Goal: Information Seeking & Learning: Learn about a topic

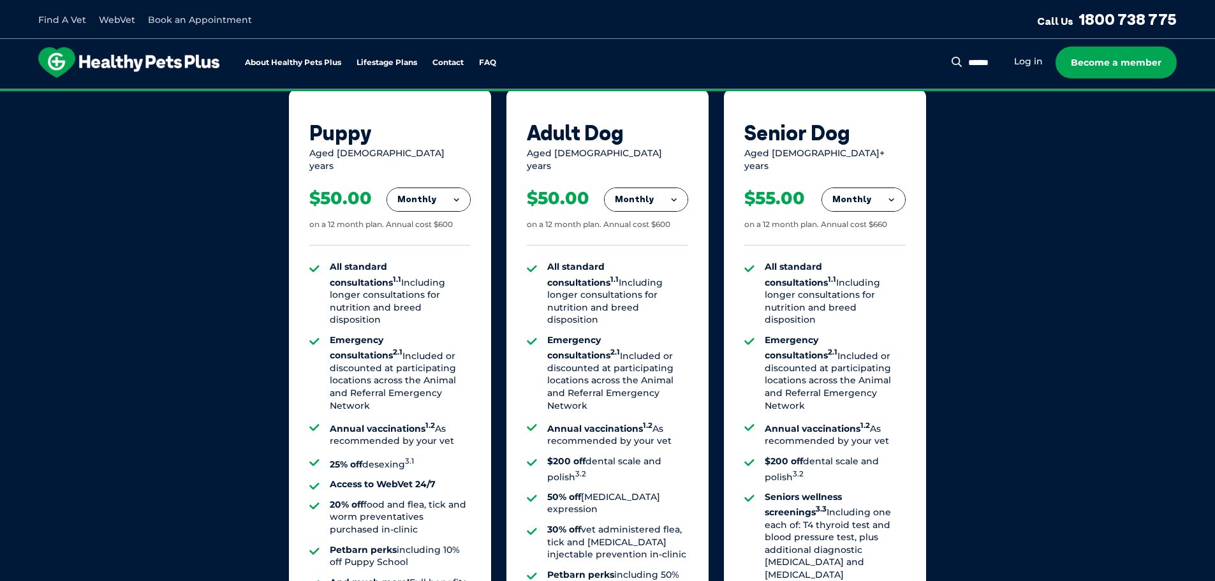
scroll to position [893, 0]
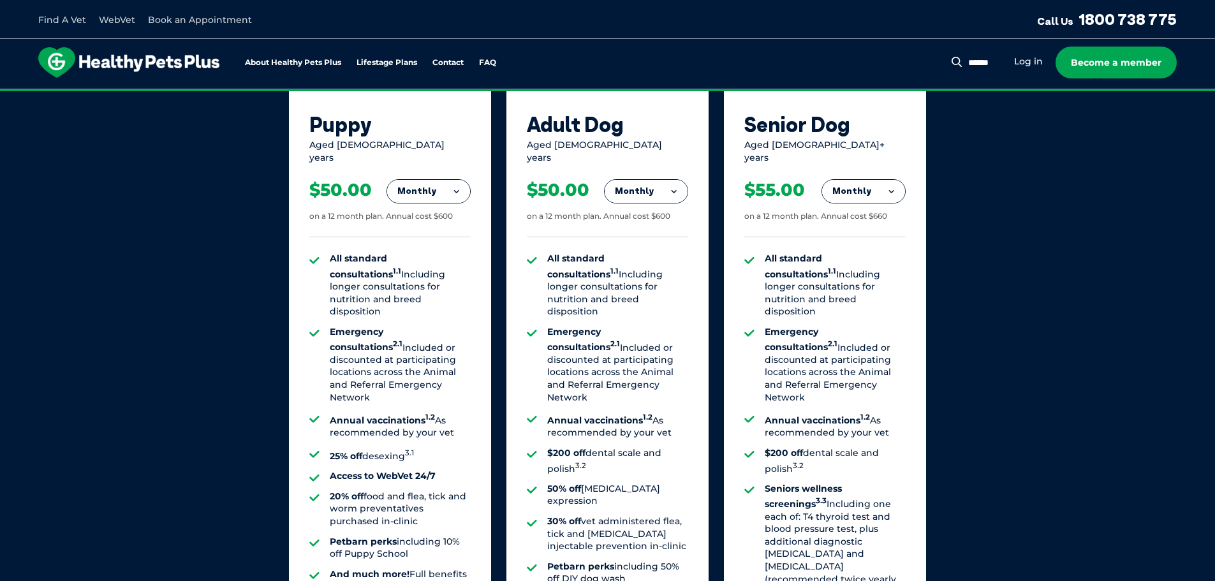
click at [674, 182] on button "Monthly" at bounding box center [646, 191] width 83 height 23
click at [651, 238] on li "Monthly" at bounding box center [646, 249] width 83 height 30
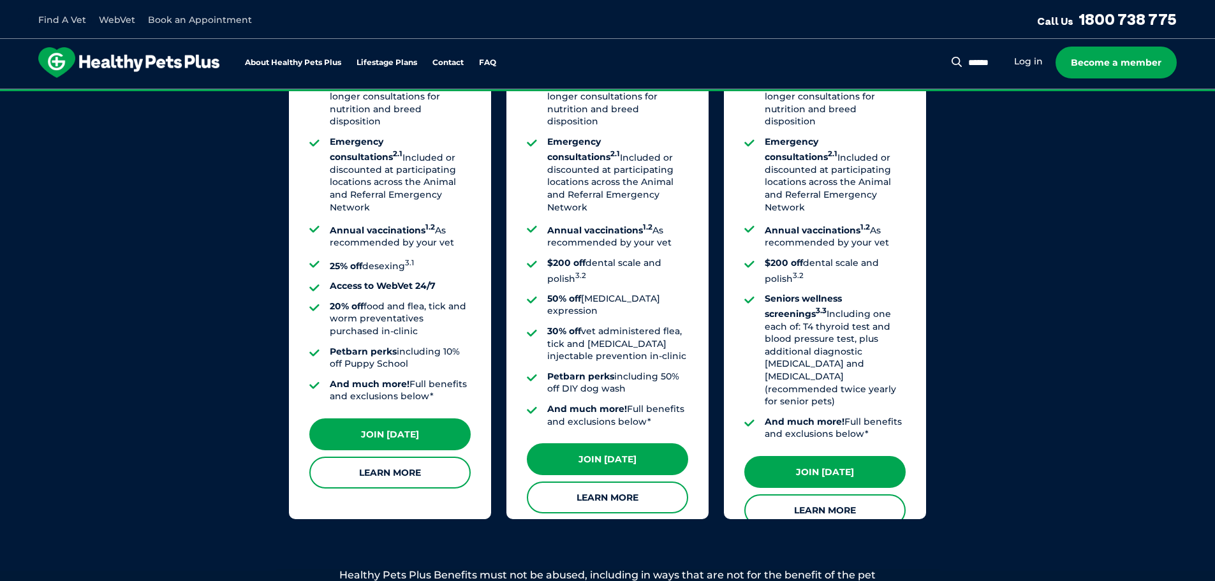
scroll to position [1085, 0]
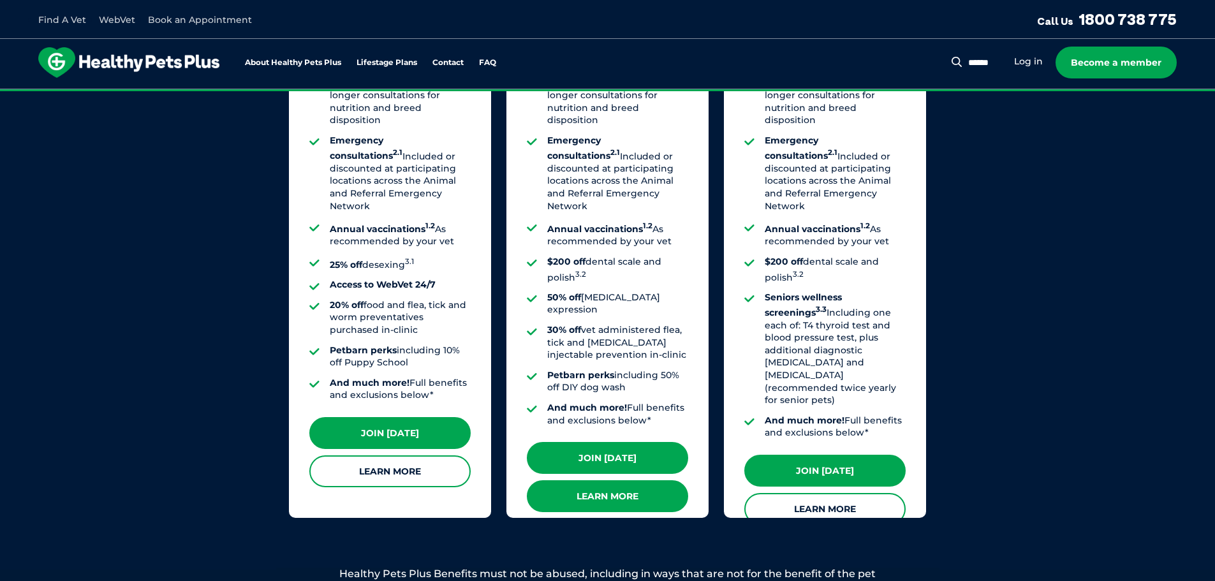
click at [618, 480] on link "Learn More" at bounding box center [607, 496] width 161 height 32
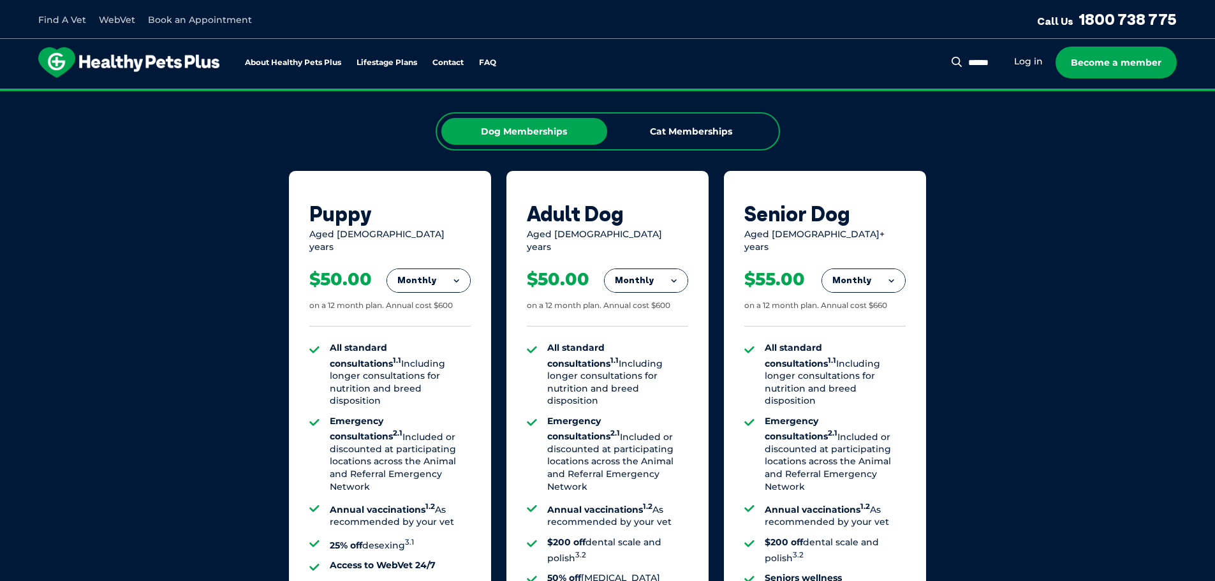
scroll to position [702, 0]
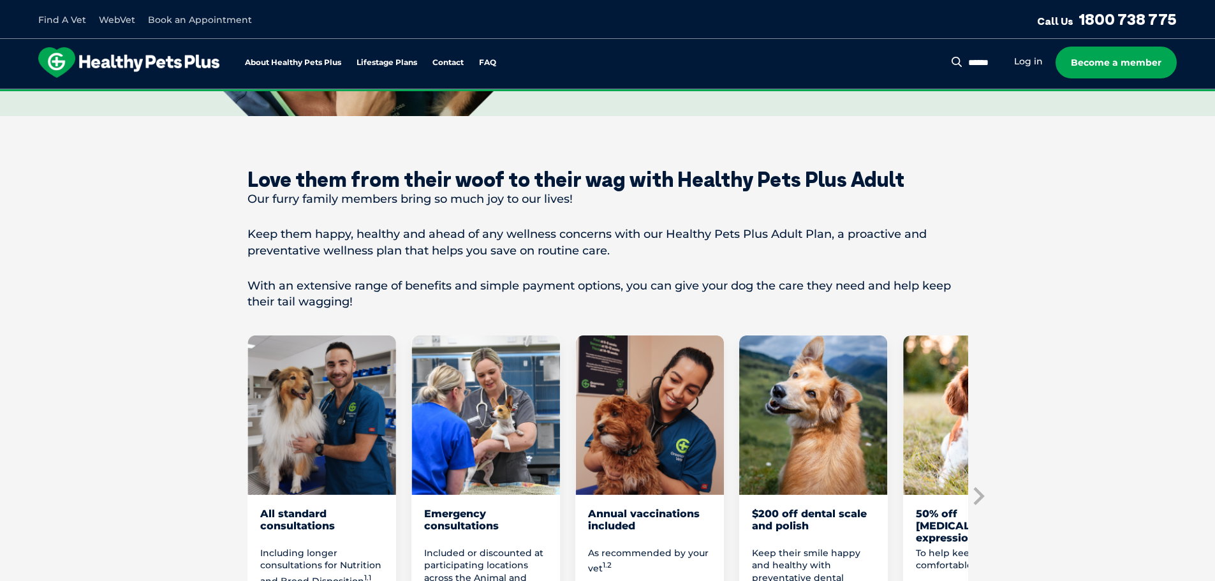
scroll to position [510, 0]
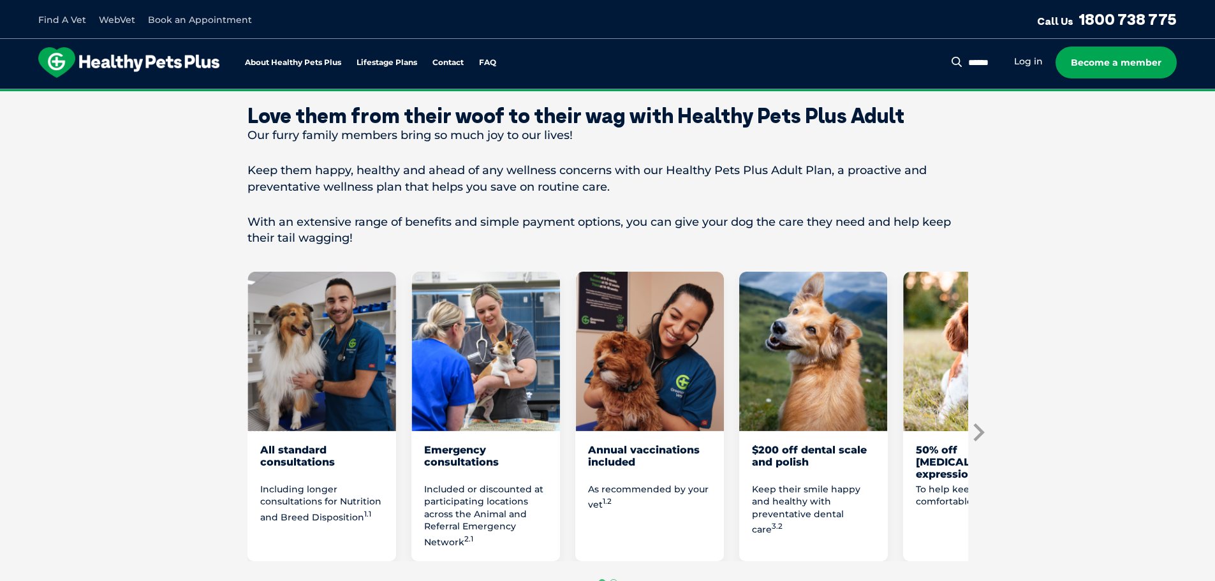
click at [980, 434] on icon "Next slide" at bounding box center [979, 433] width 11 height 18
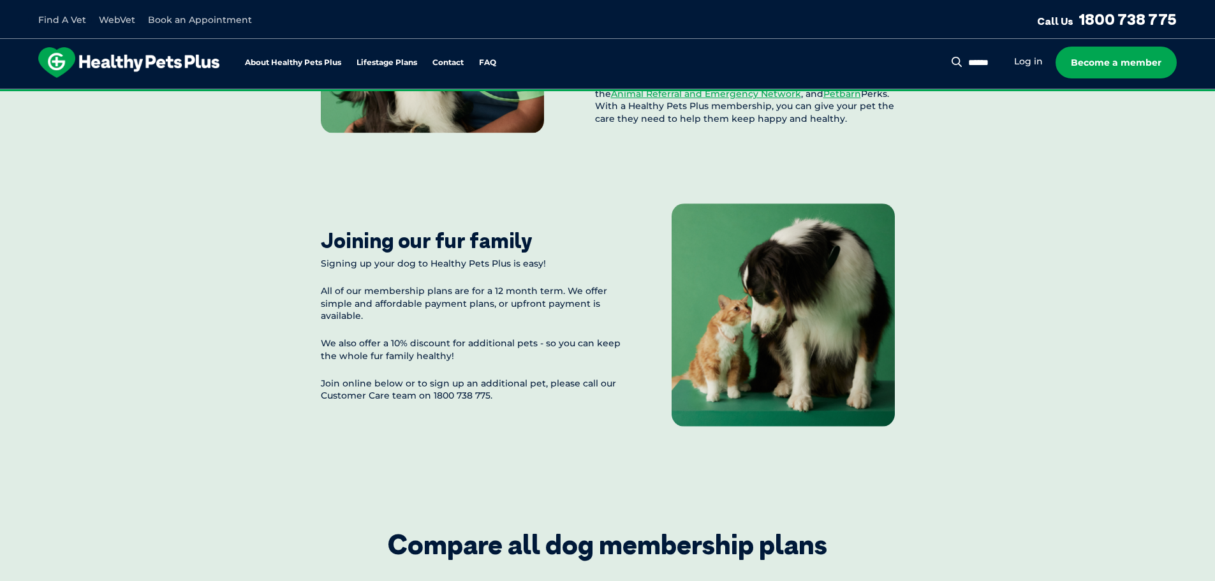
scroll to position [1404, 0]
